Goal: Entertainment & Leisure: Consume media (video, audio)

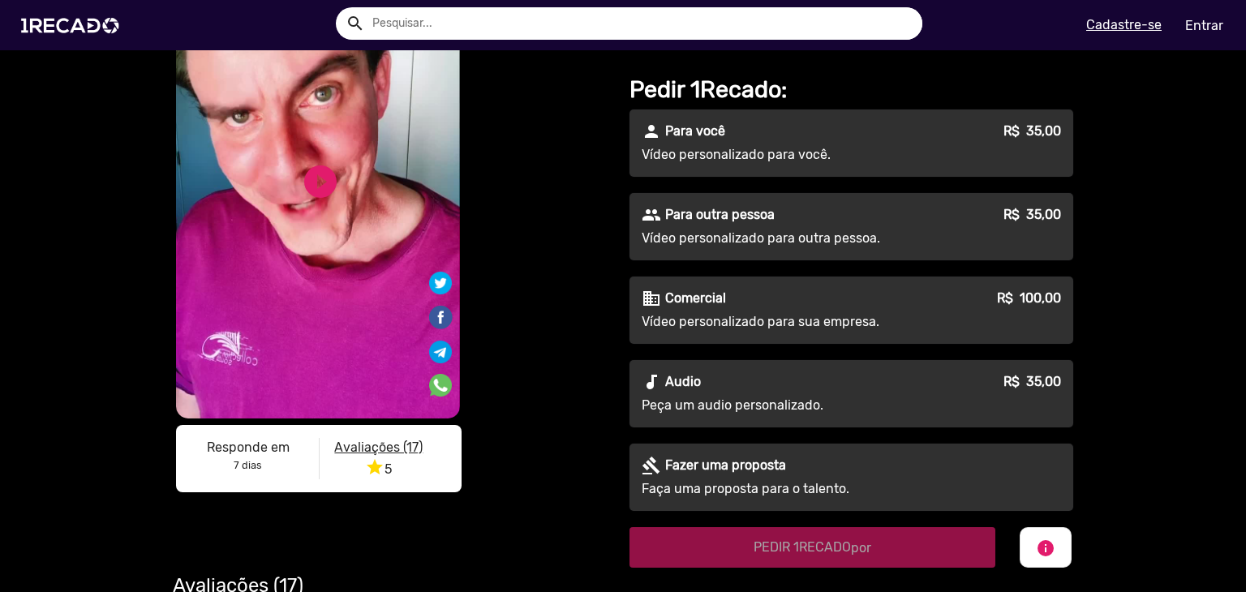
scroll to position [162, 0]
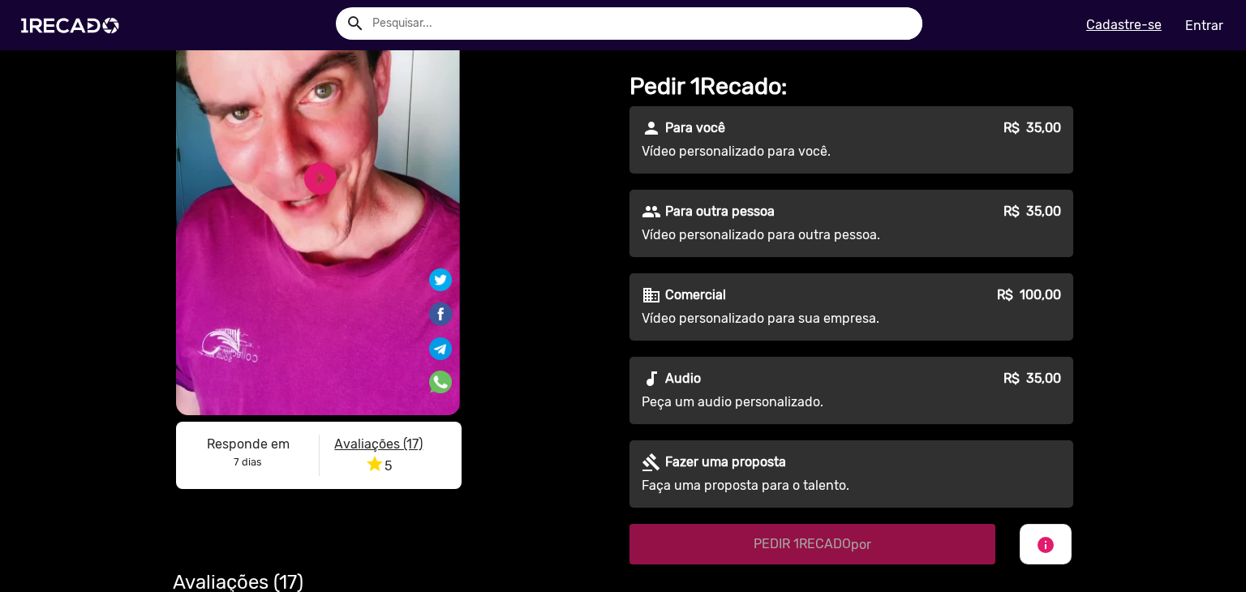
click at [707, 303] on p "Comercial" at bounding box center [695, 294] width 61 height 19
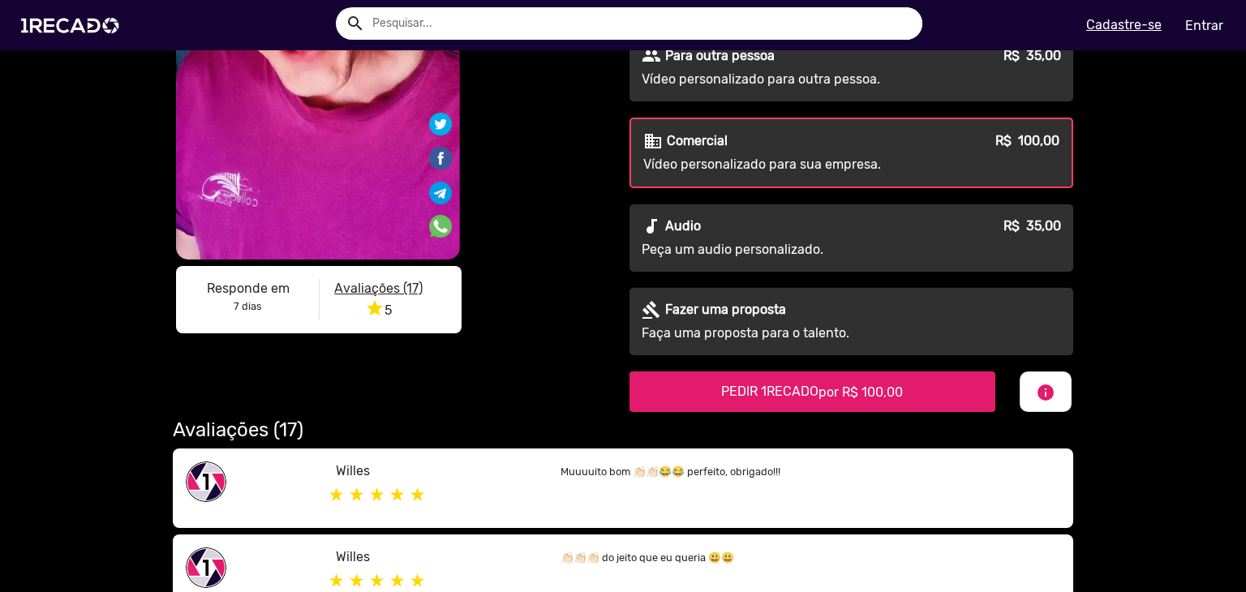
scroll to position [324, 0]
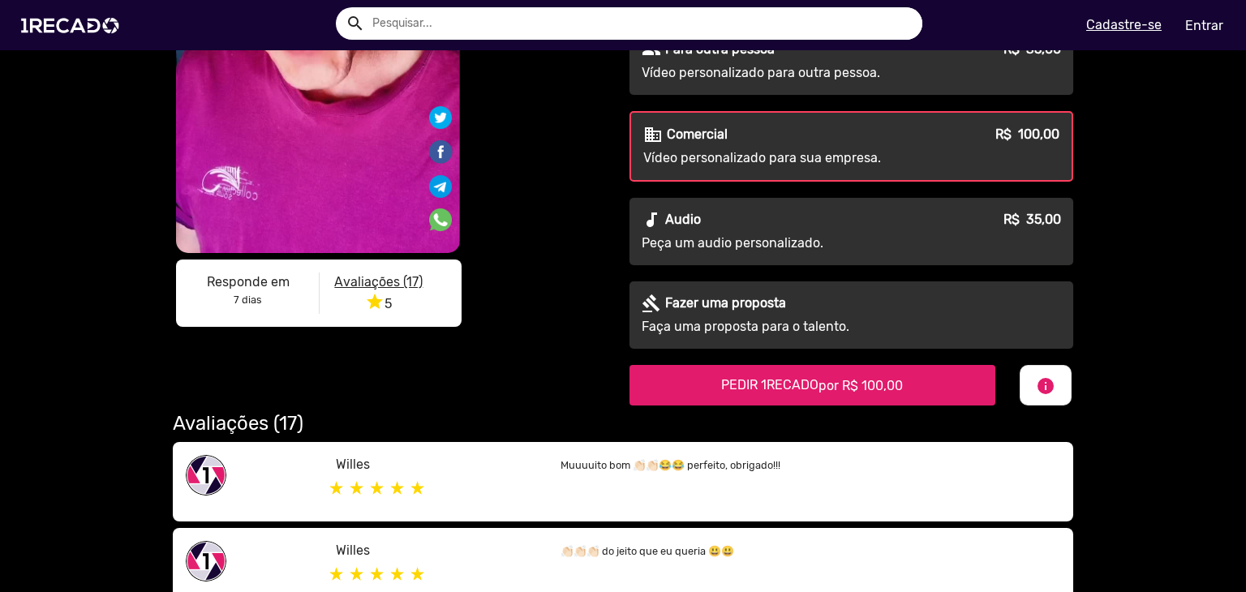
click at [765, 303] on p "Fazer uma proposta" at bounding box center [725, 303] width 121 height 19
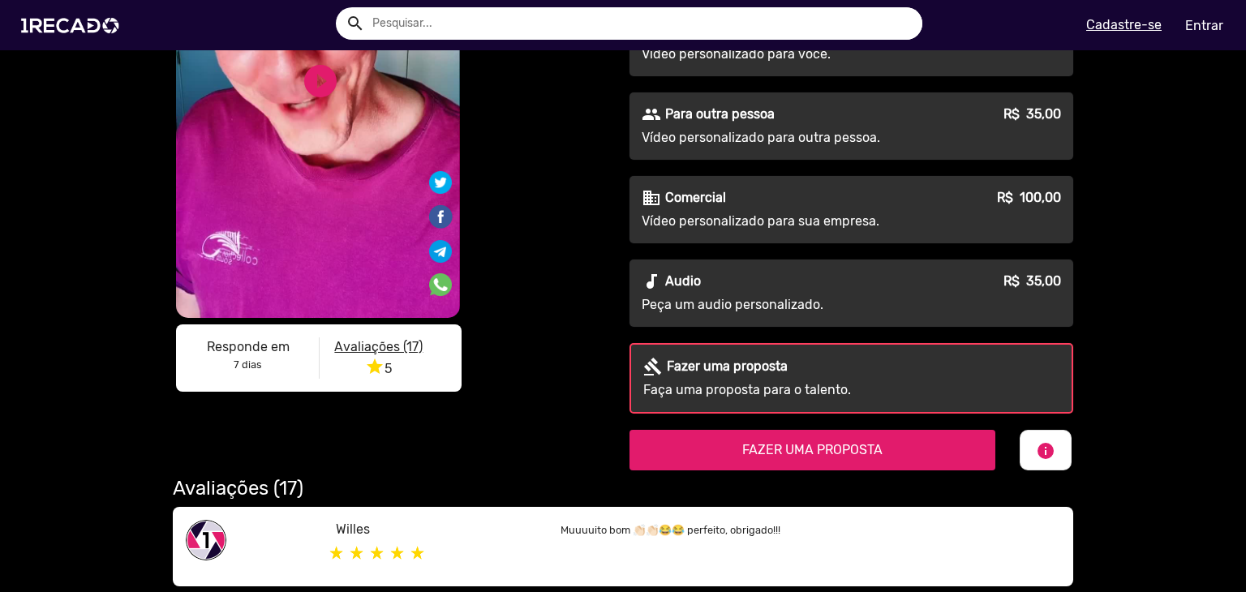
scroll to position [162, 0]
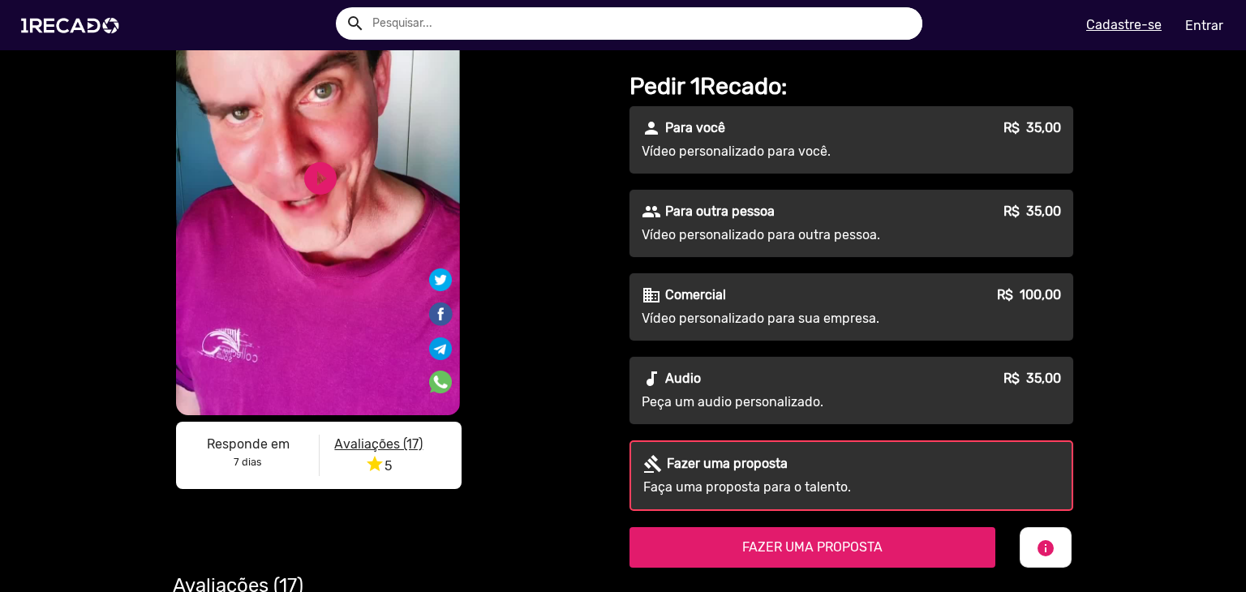
click at [730, 291] on div "business Comercial R$ 100,00" at bounding box center [851, 294] width 419 height 19
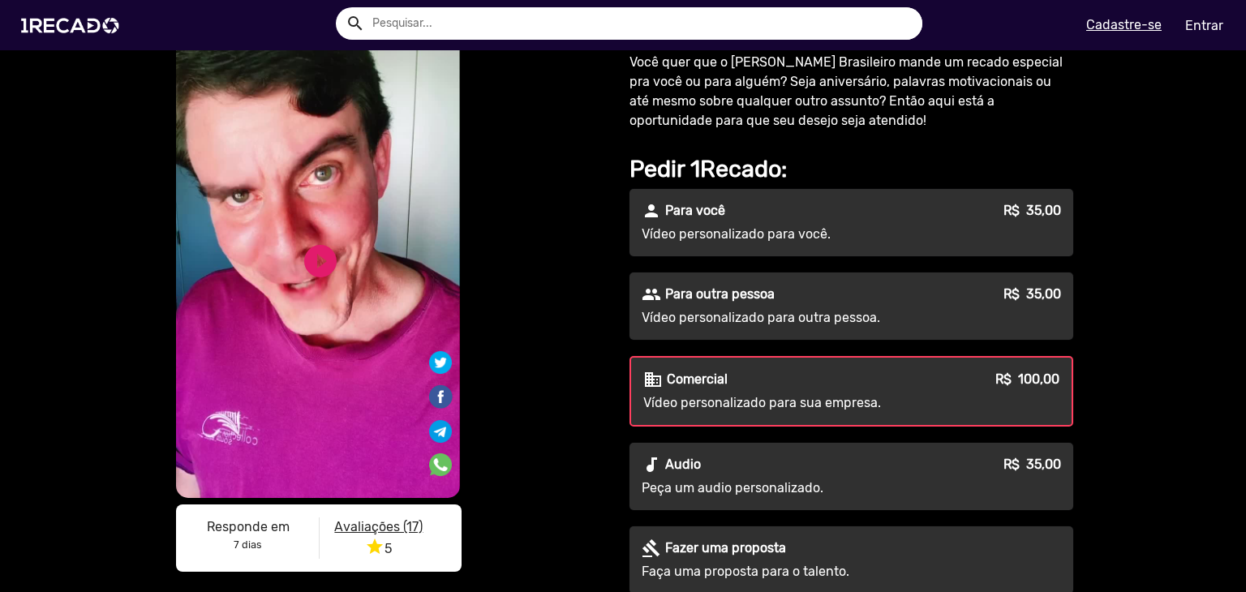
scroll to position [0, 0]
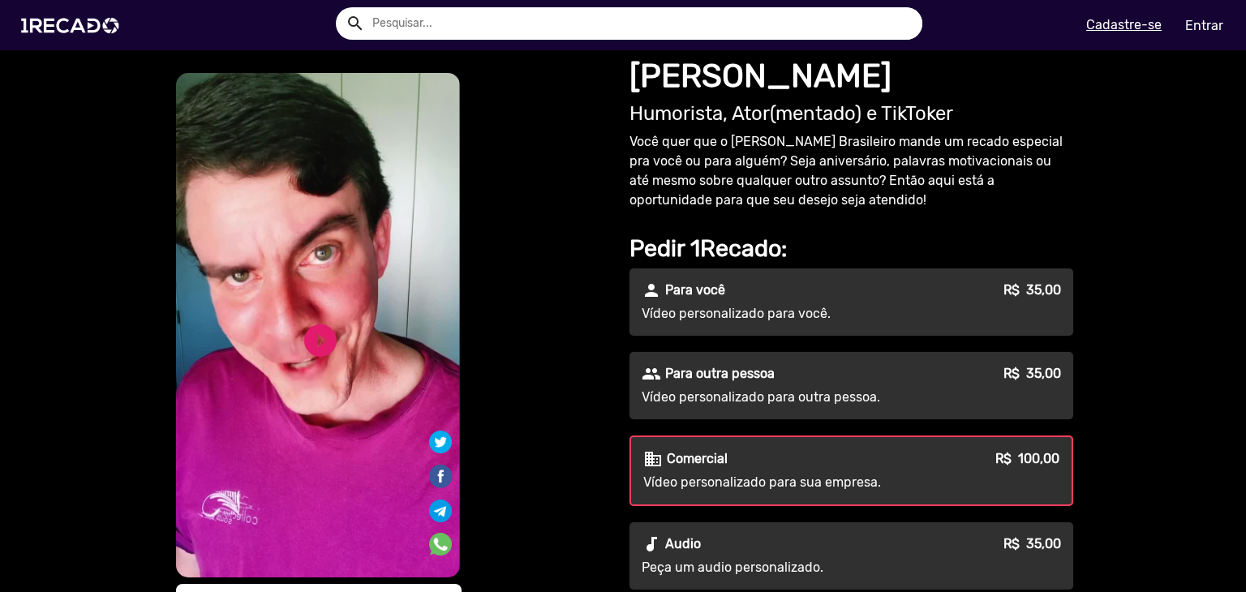
click at [263, 261] on video "S1RECADO vídeos dedicados para fãs e empresas" at bounding box center [318, 325] width 284 height 504
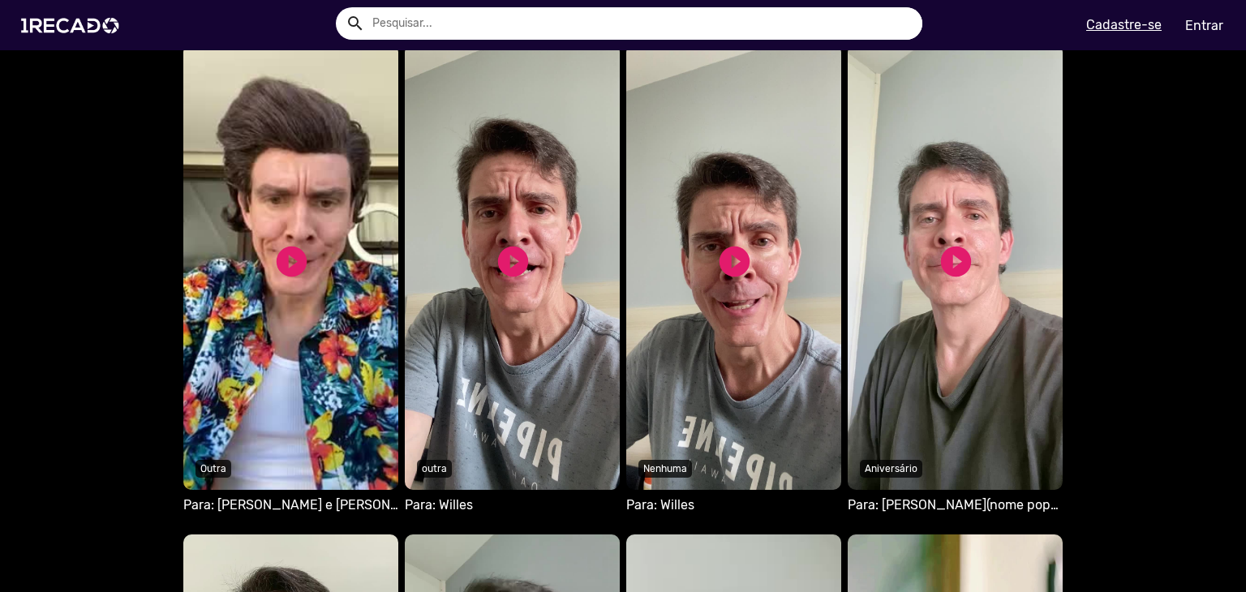
scroll to position [1054, 0]
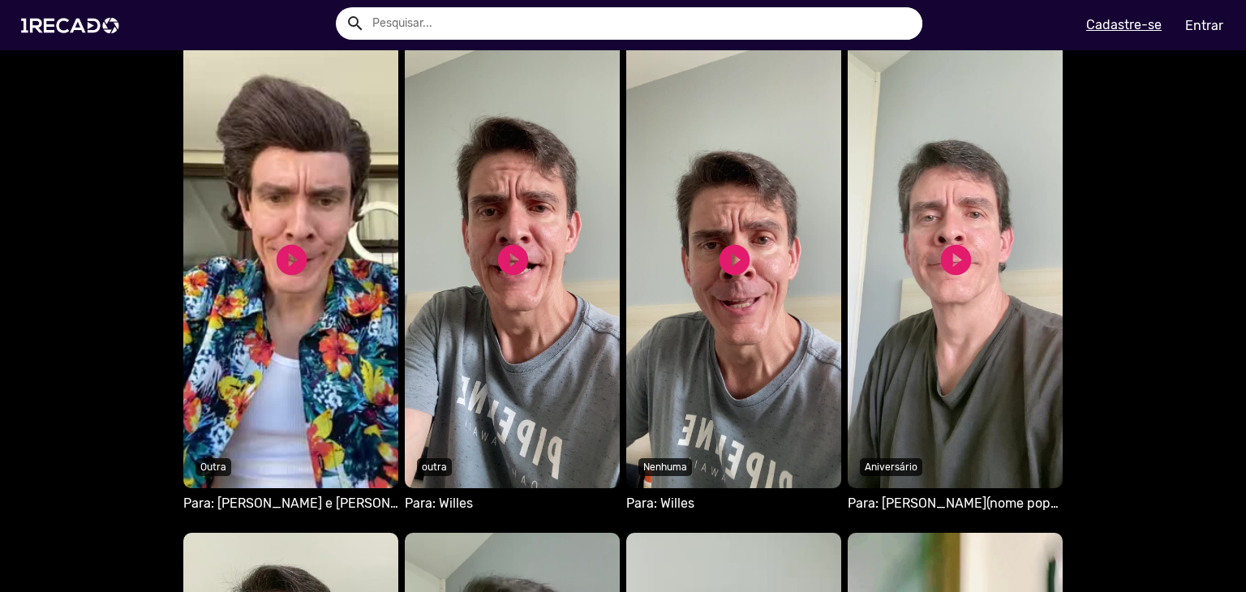
click at [282, 323] on video "Seu navegador não reproduz vídeo em HTML5" at bounding box center [290, 265] width 215 height 446
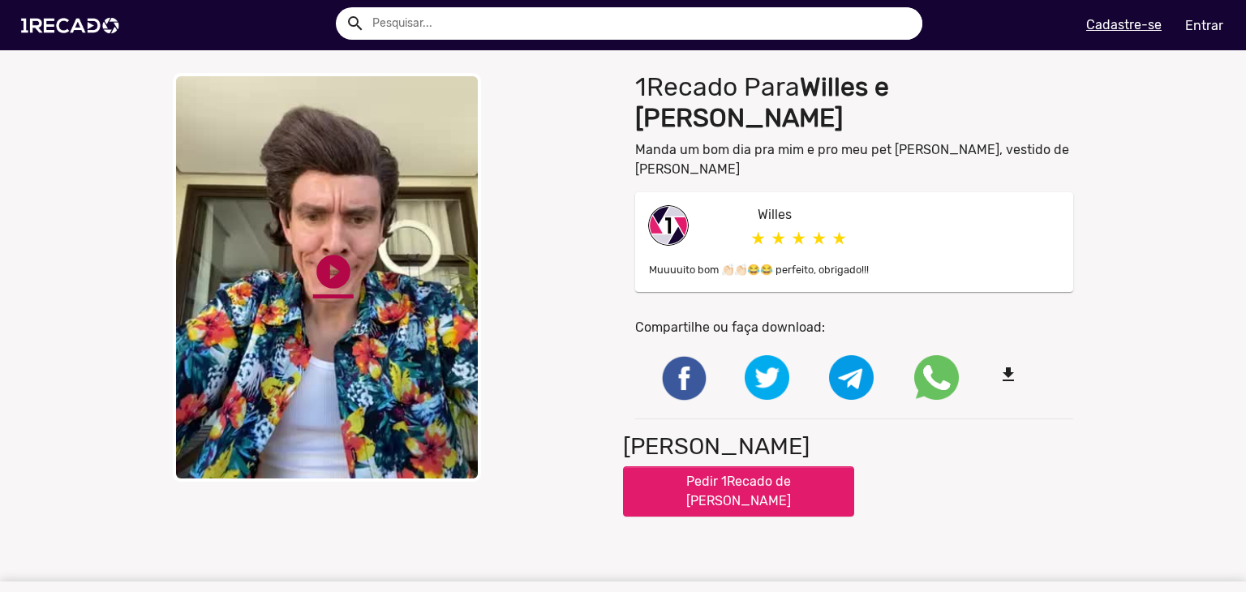
click at [331, 277] on link "play_circle_filled" at bounding box center [333, 271] width 41 height 41
click at [384, 202] on video "Your browser does not support HTML5 video." at bounding box center [327, 277] width 308 height 409
click at [57, 163] on div "close Your browser does not support HTML5 video. pause_circle pause_circle 1Rec…" at bounding box center [623, 291] width 1246 height 452
click at [399, 119] on video "Your browser does not support HTML5 video." at bounding box center [327, 277] width 308 height 409
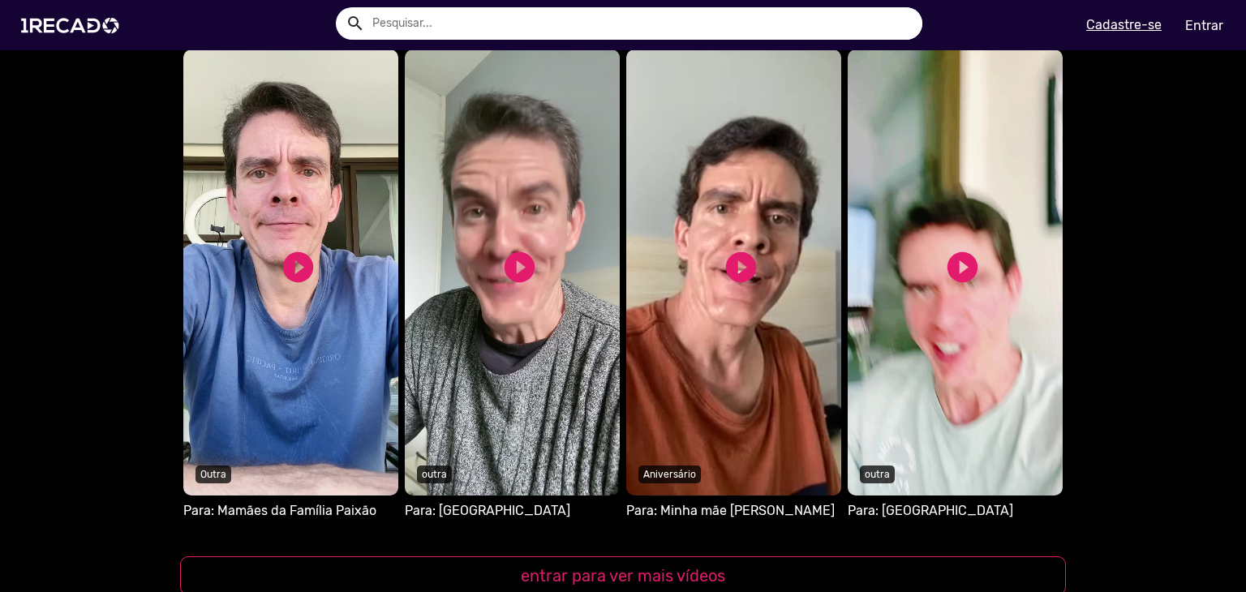
scroll to position [1622, 0]
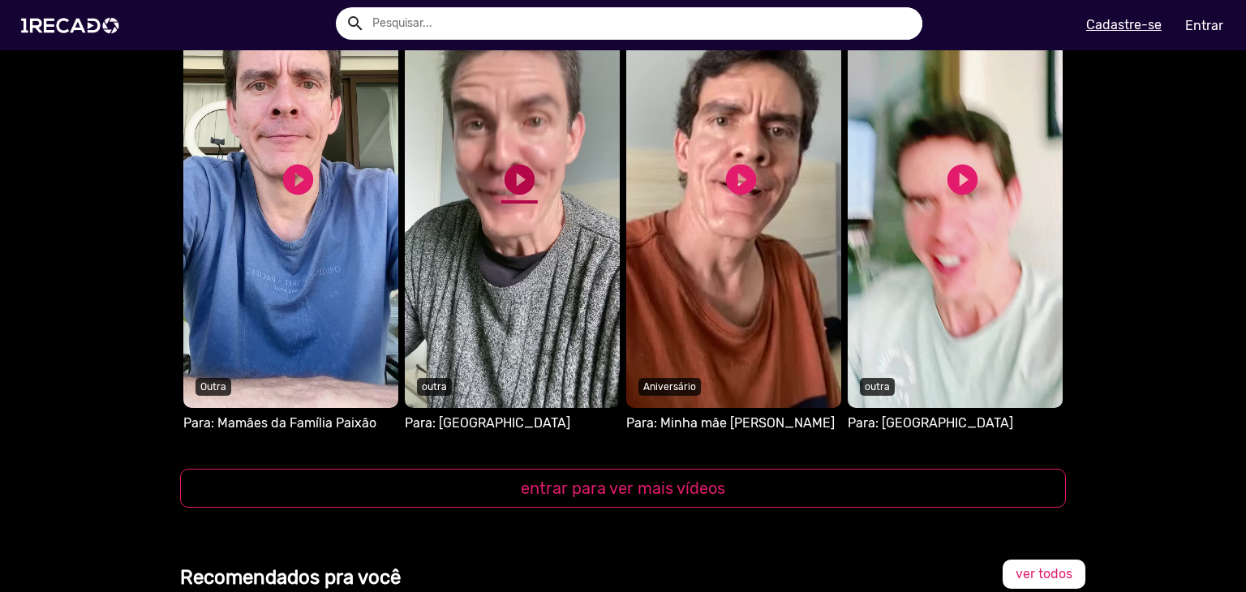
click at [519, 176] on link "play_circle_filled" at bounding box center [519, 179] width 36 height 36
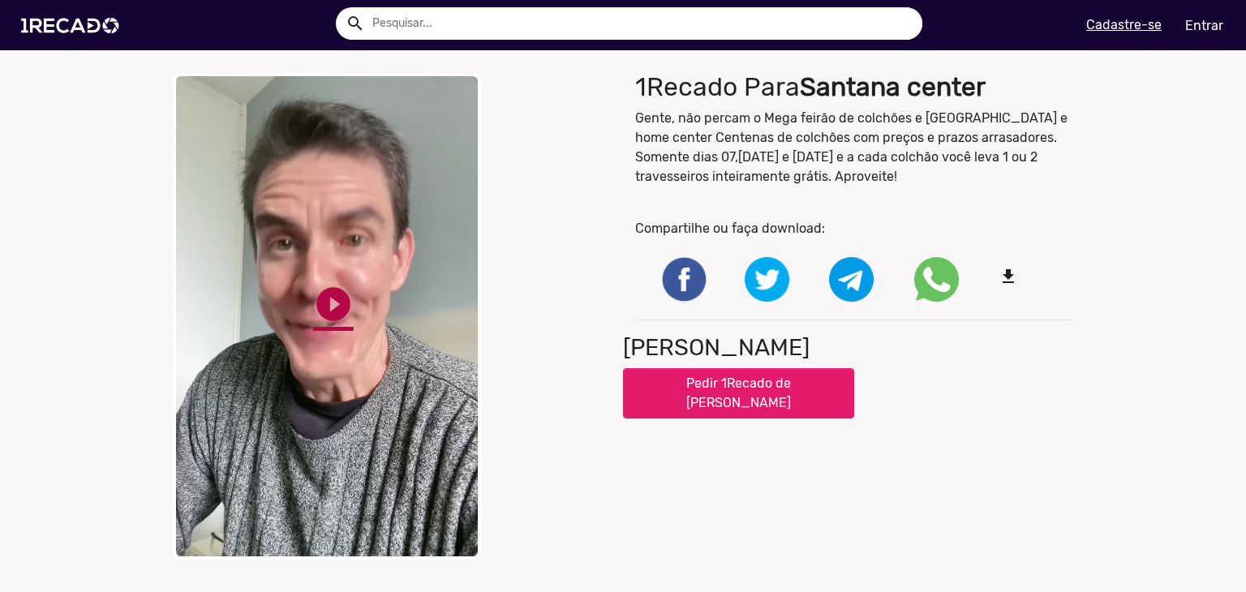
click at [337, 307] on link "play_circle_filled" at bounding box center [333, 304] width 41 height 41
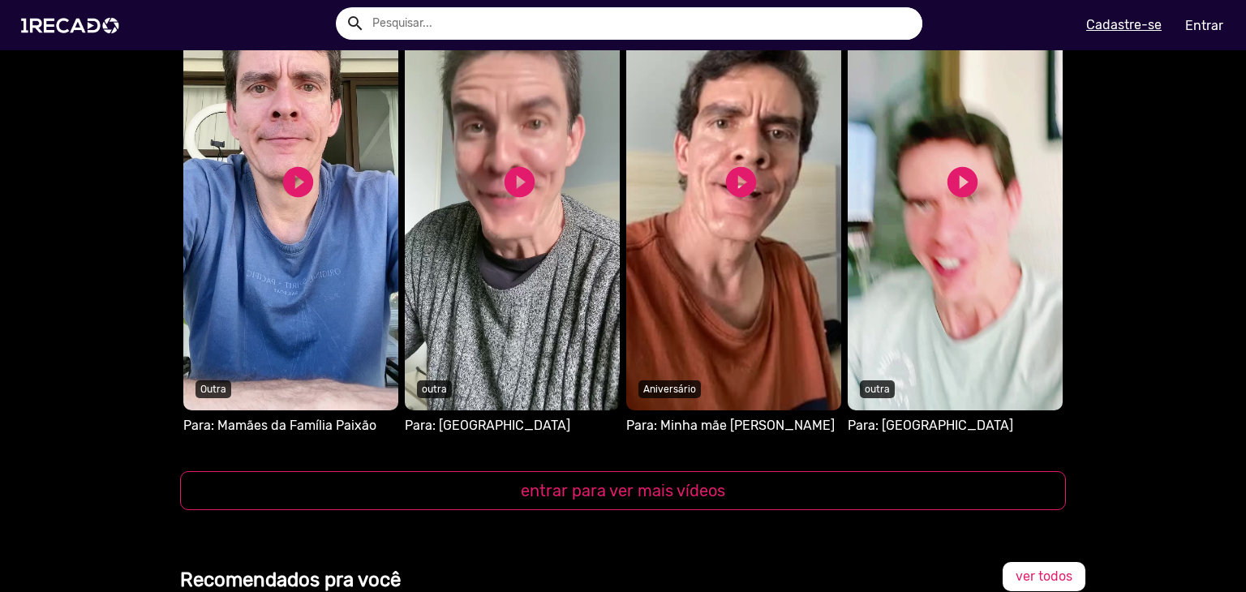
scroll to position [1622, 0]
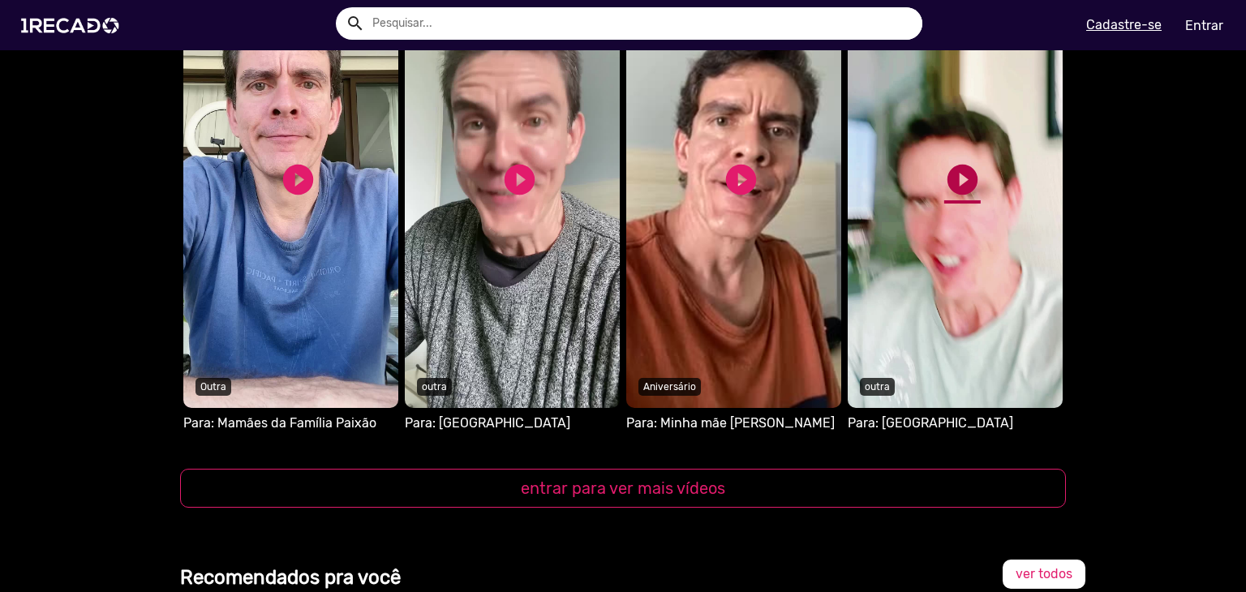
click at [957, 172] on link "play_circle_filled" at bounding box center [962, 179] width 36 height 36
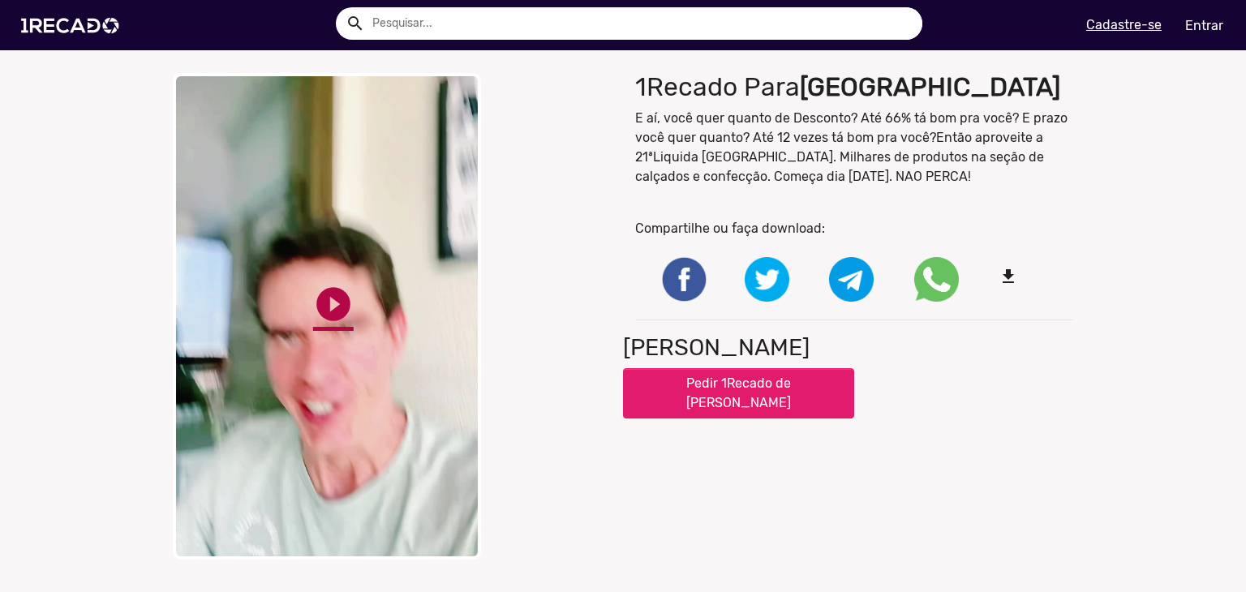
click at [313, 297] on link "play_circle_filled" at bounding box center [333, 304] width 41 height 41
click at [75, 289] on div "close Your browser does not support HTML5 video. pause_circle pause_circle 1Rec…" at bounding box center [623, 316] width 1246 height 503
click at [124, 327] on div "close Your browser does not support HTML5 video. pause_circle pause_circle 1Rec…" at bounding box center [623, 316] width 1246 height 503
click at [335, 307] on link "play_circle_filled" at bounding box center [333, 304] width 41 height 41
click at [287, 231] on video "Your browser does not support HTML5 video." at bounding box center [327, 316] width 308 height 487
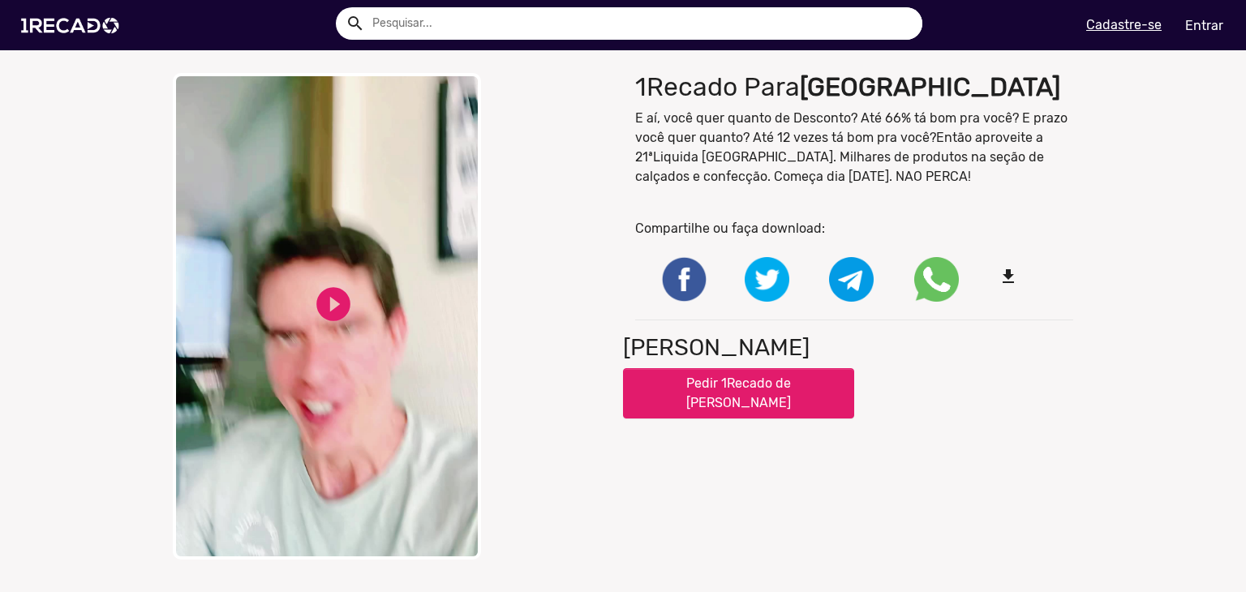
click at [248, 307] on video "Your browser does not support HTML5 video." at bounding box center [327, 316] width 308 height 487
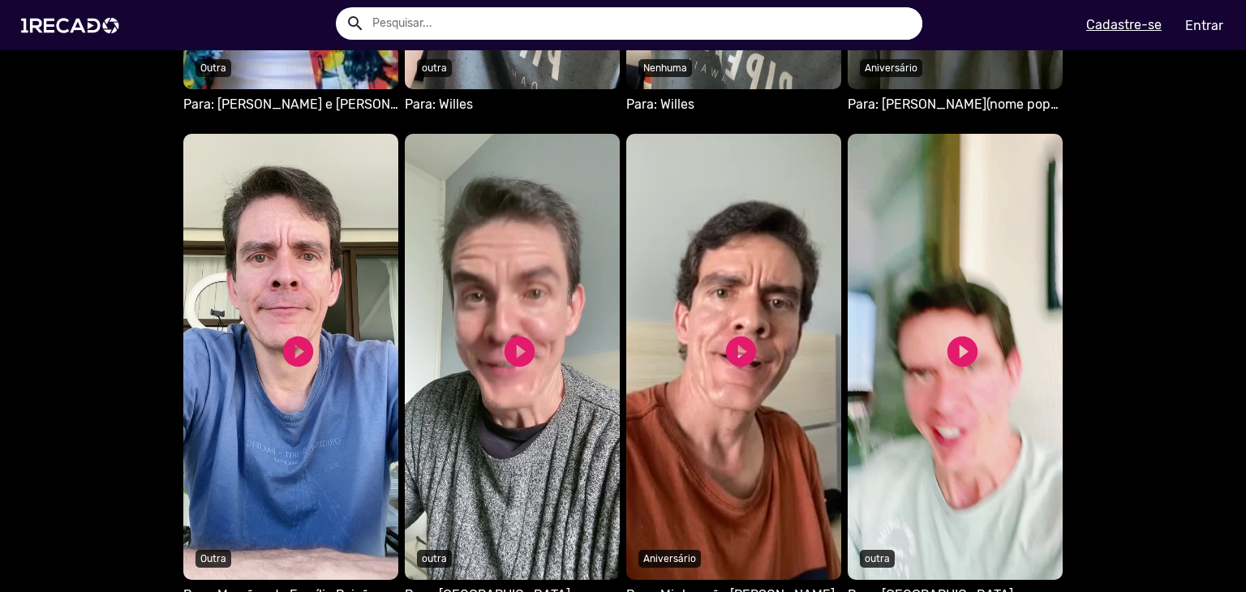
scroll to position [1460, 0]
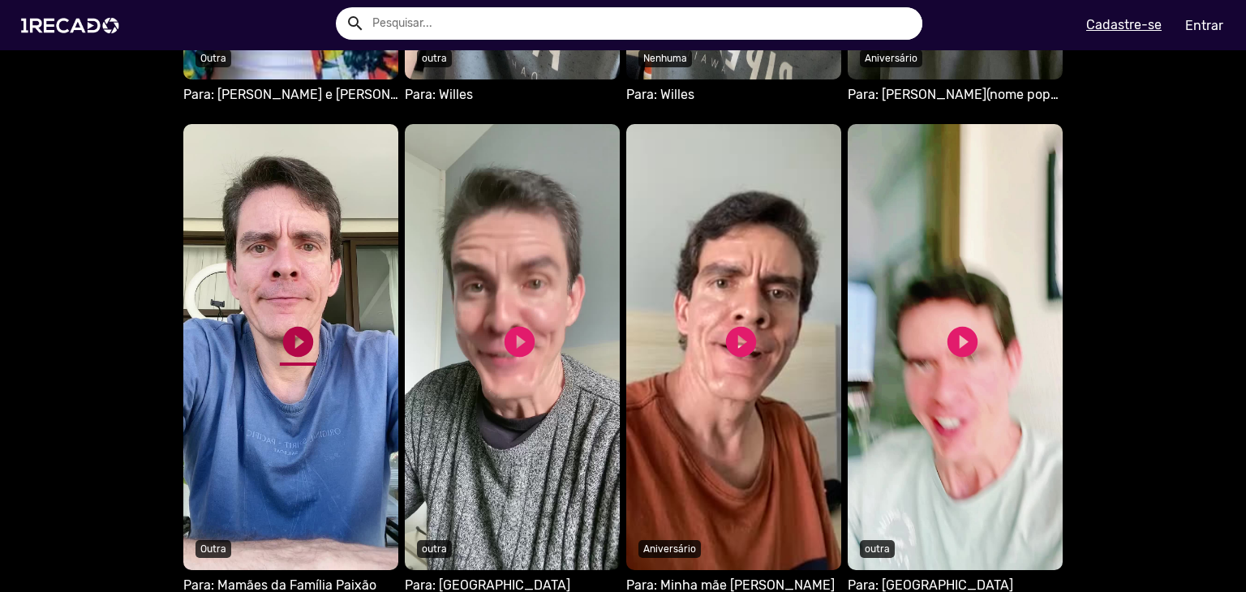
click at [290, 349] on link "play_circle_filled" at bounding box center [298, 342] width 36 height 36
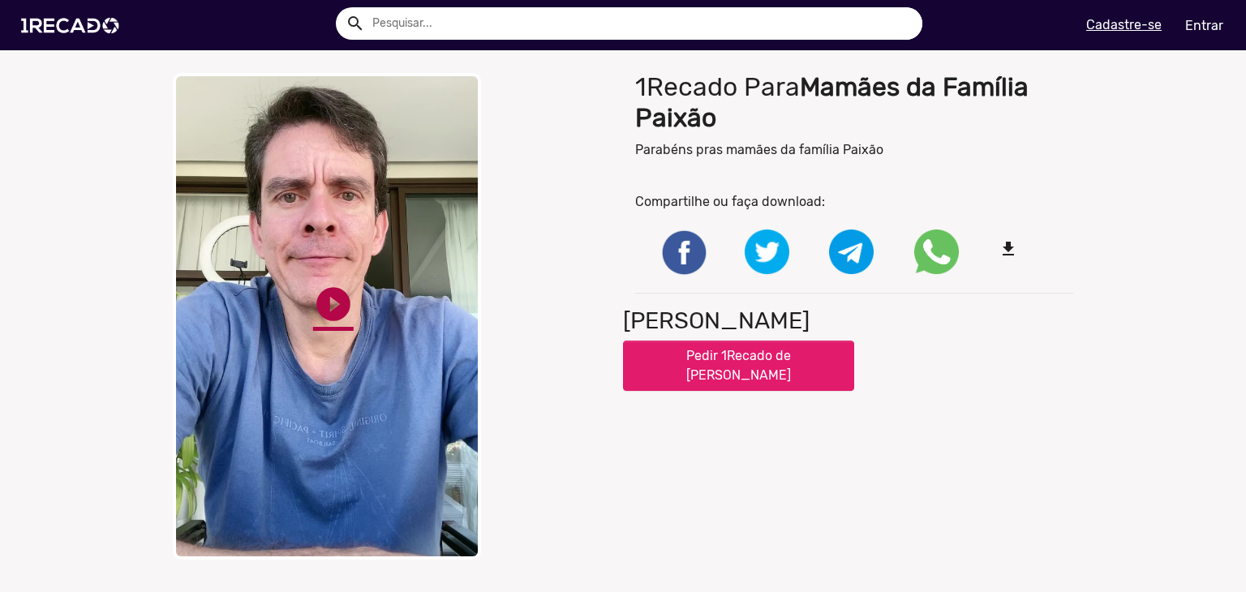
click at [331, 303] on link "play_circle_filled" at bounding box center [333, 304] width 41 height 41
click at [743, 497] on div "1Recado Para Mamães da Família Paixão Parabéns pras mamães da família Paixão Co…" at bounding box center [854, 316] width 462 height 503
click at [691, 484] on div "1Recado Para Mamães da Família Paixão Parabéns pras mamães da família Paixão Co…" at bounding box center [854, 316] width 462 height 503
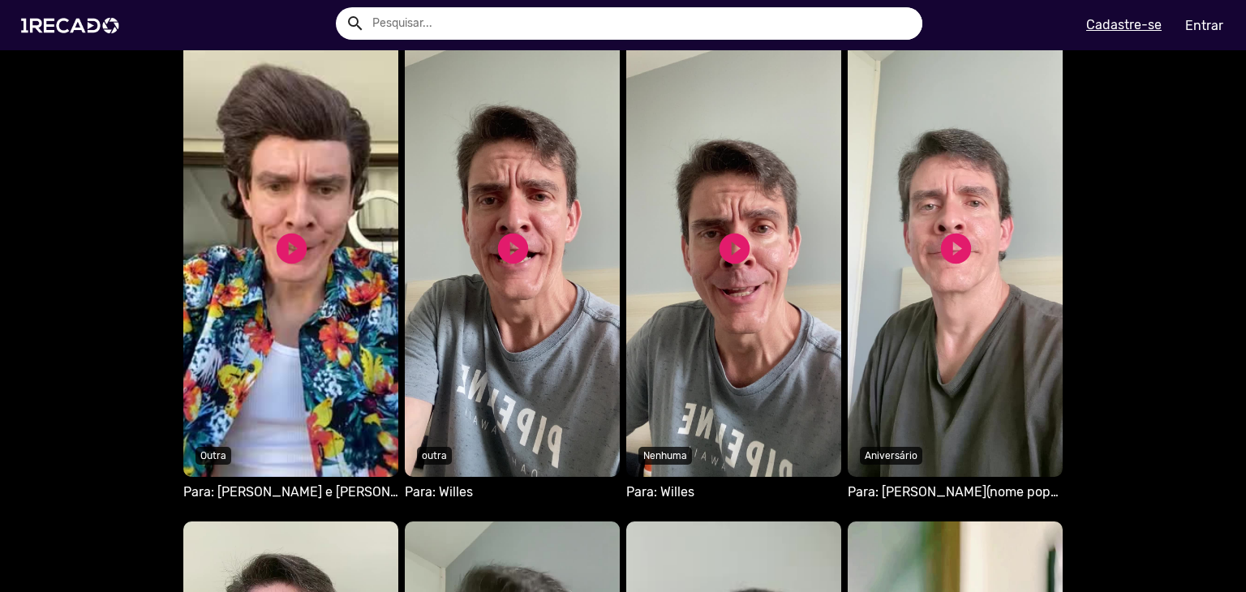
scroll to position [1054, 0]
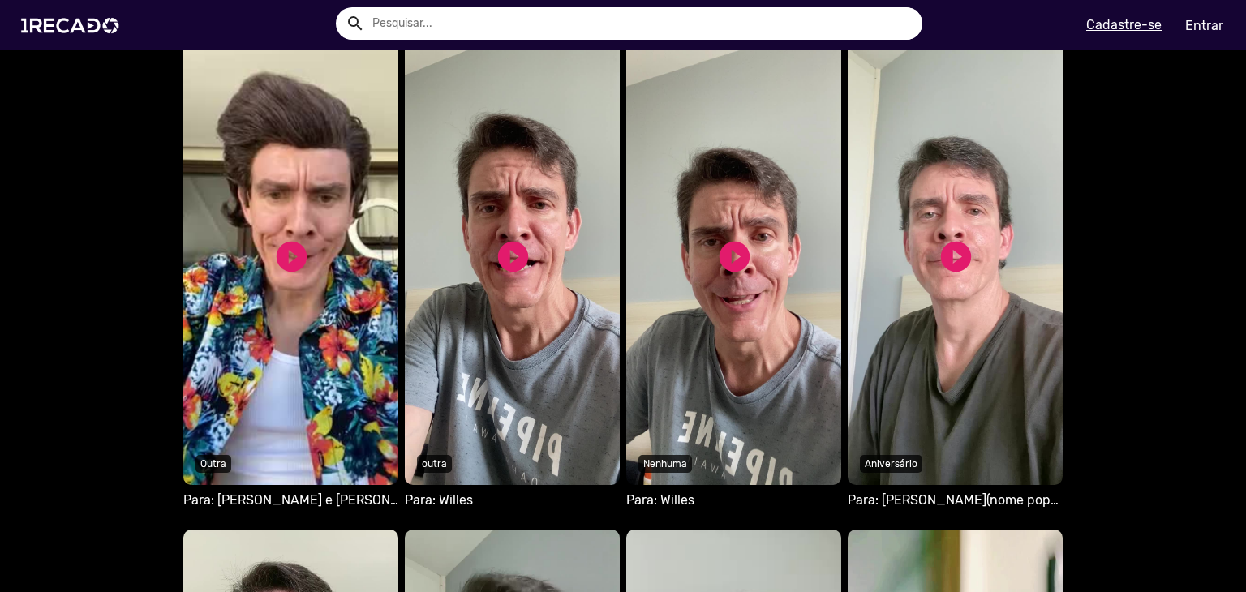
click at [263, 268] on video "Seu navegador não reproduz vídeo em HTML5" at bounding box center [290, 262] width 215 height 446
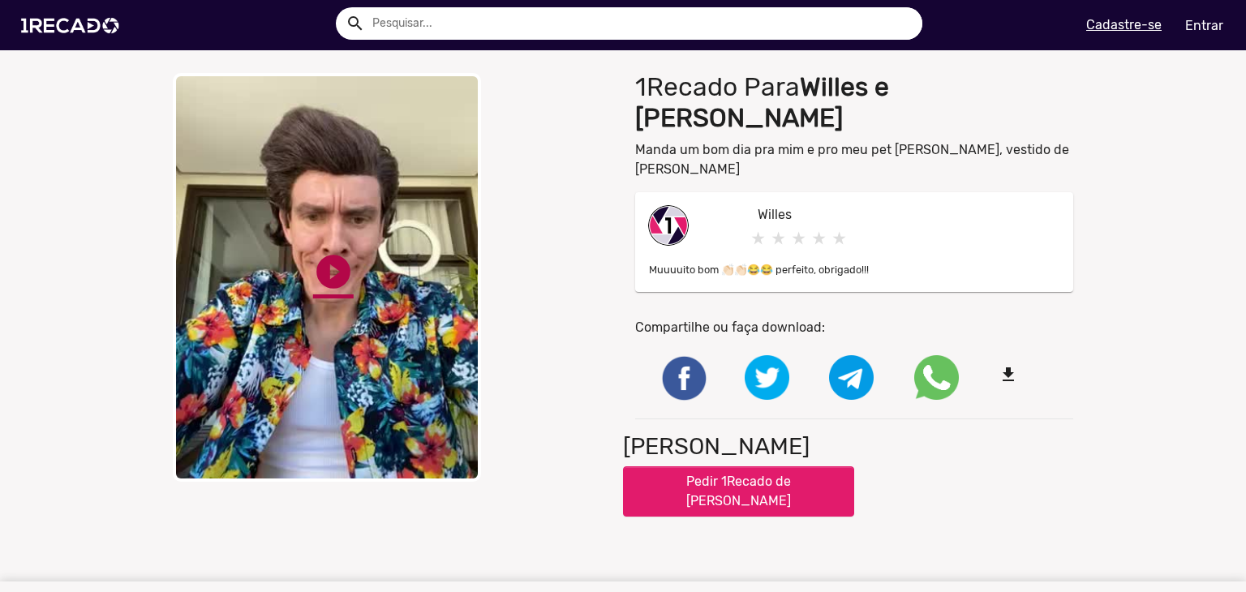
click at [314, 278] on link "play_circle_filled" at bounding box center [333, 271] width 41 height 41
